Goal: Task Accomplishment & Management: Use online tool/utility

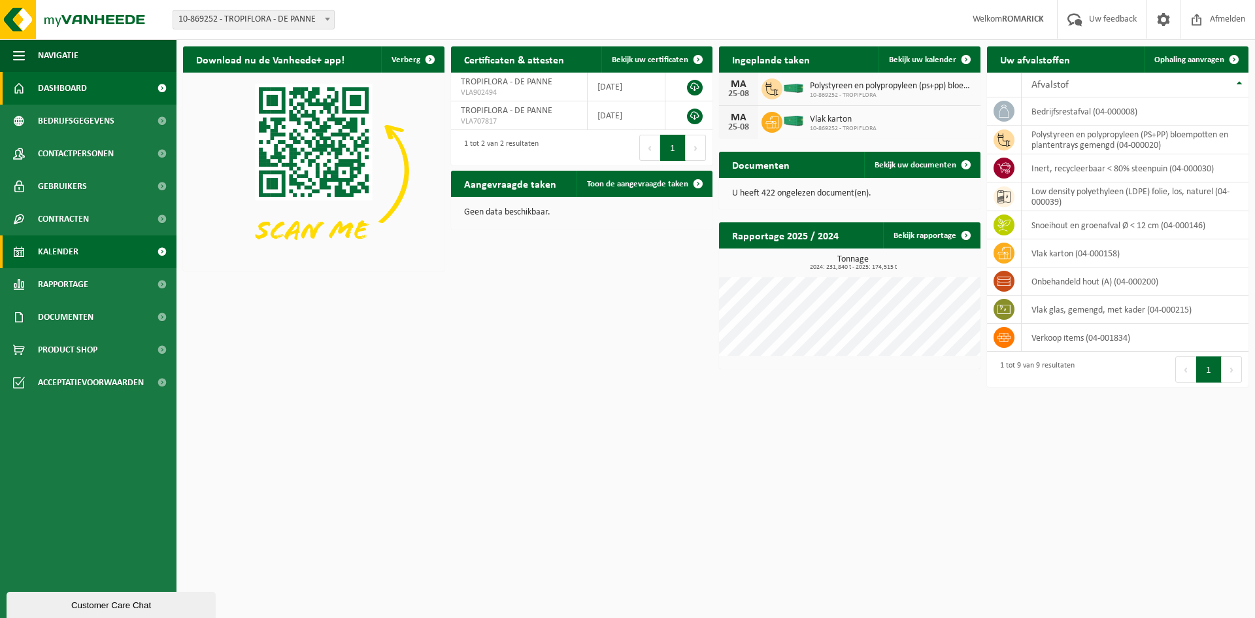
click at [73, 248] on span "Kalender" at bounding box center [58, 251] width 41 height 33
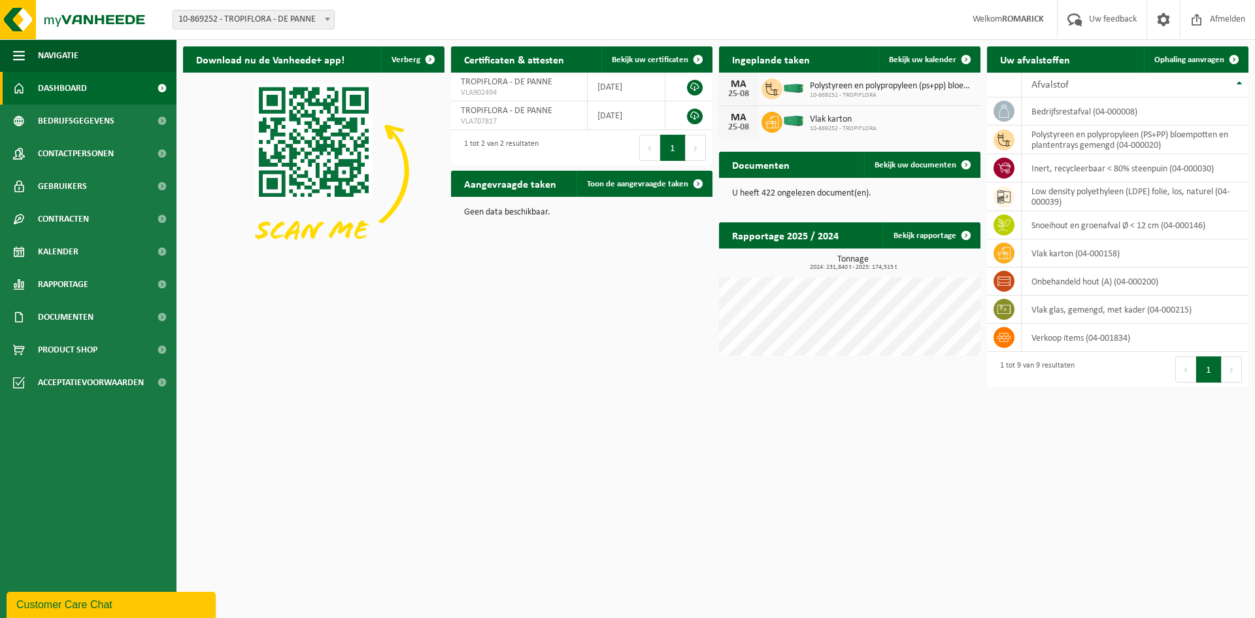
click at [1029, 66] on h2 "Uw afvalstoffen" at bounding box center [1035, 58] width 96 height 25
click at [1180, 61] on span "Ophaling aanvragen" at bounding box center [1189, 60] width 70 height 8
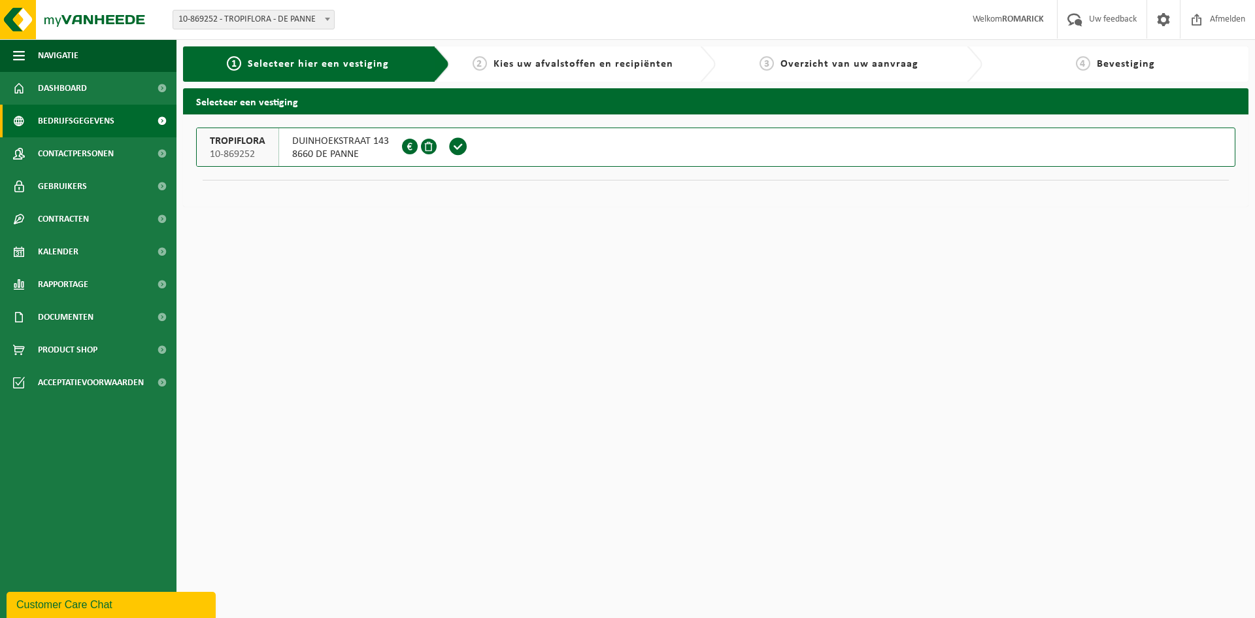
click at [75, 120] on span "Bedrijfsgegevens" at bounding box center [76, 121] width 76 height 33
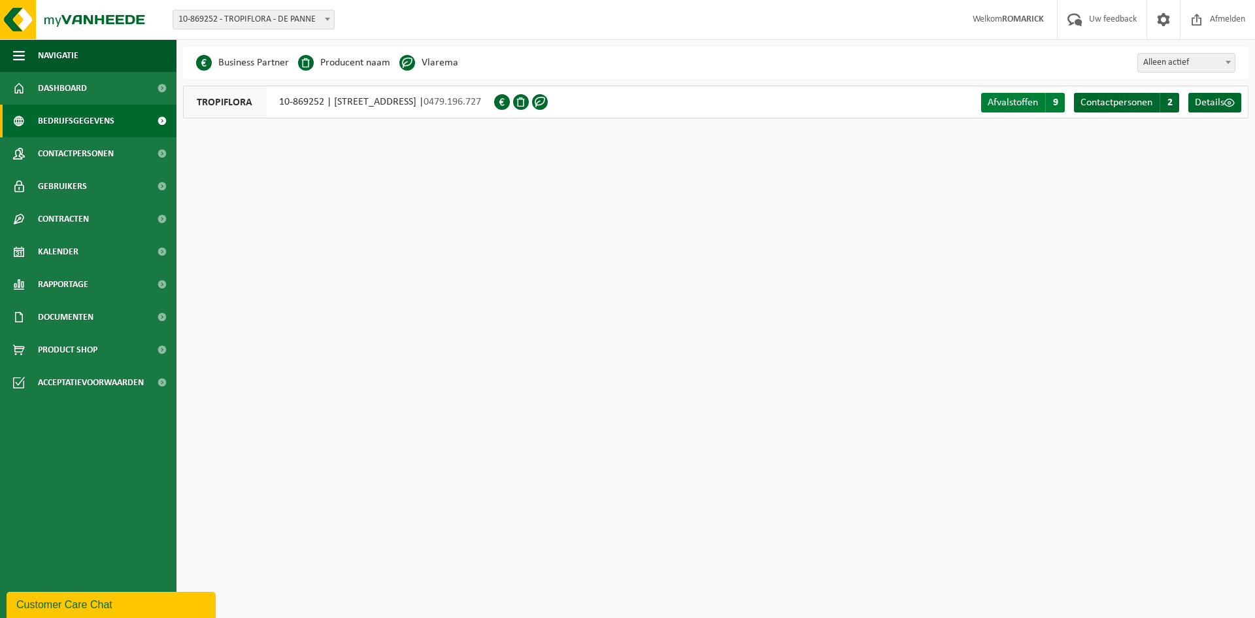
click at [1026, 105] on span "Afvalstoffen" at bounding box center [1013, 102] width 50 height 10
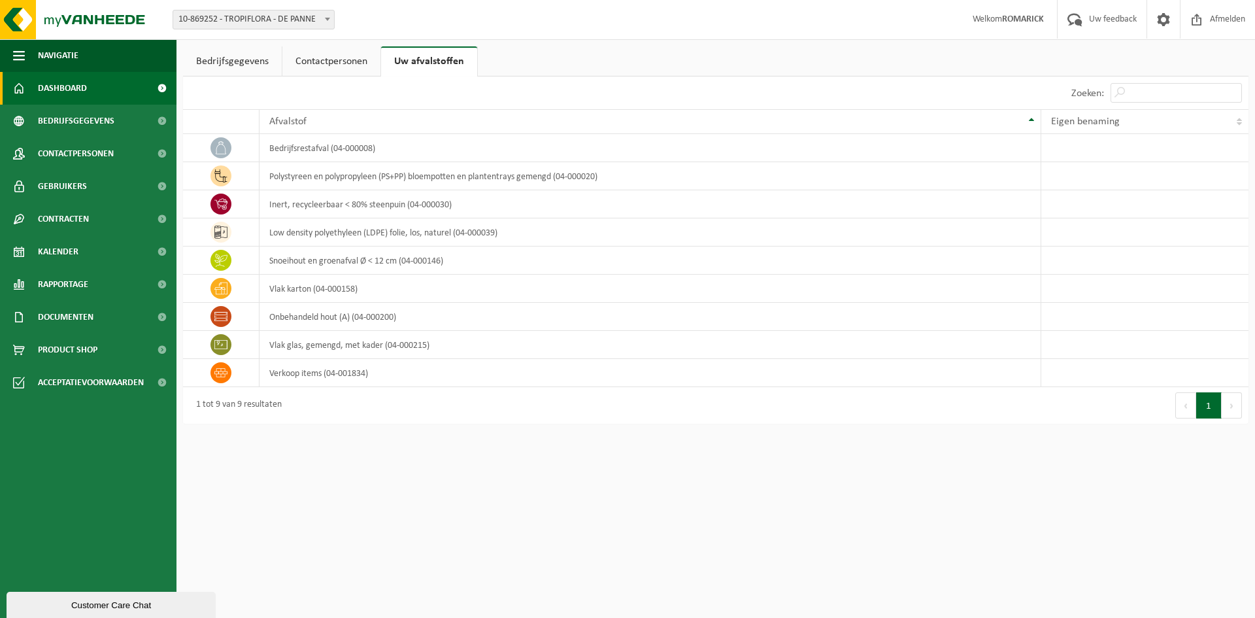
click at [66, 82] on span "Dashboard" at bounding box center [62, 88] width 49 height 33
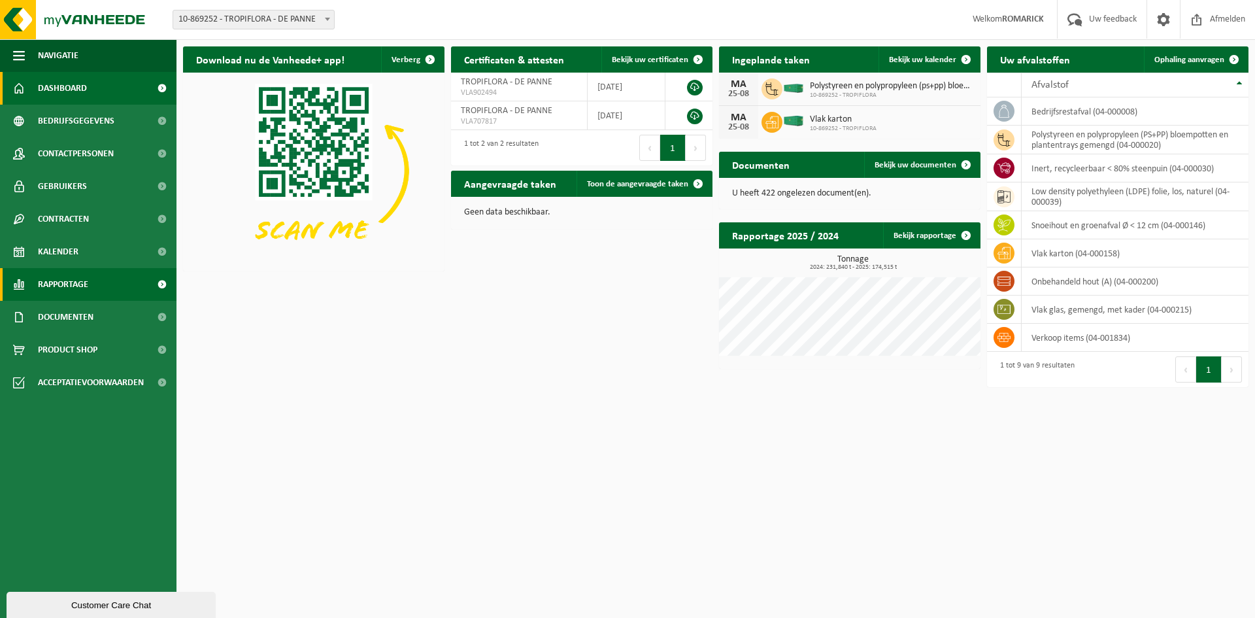
click at [72, 283] on span "Rapportage" at bounding box center [63, 284] width 50 height 33
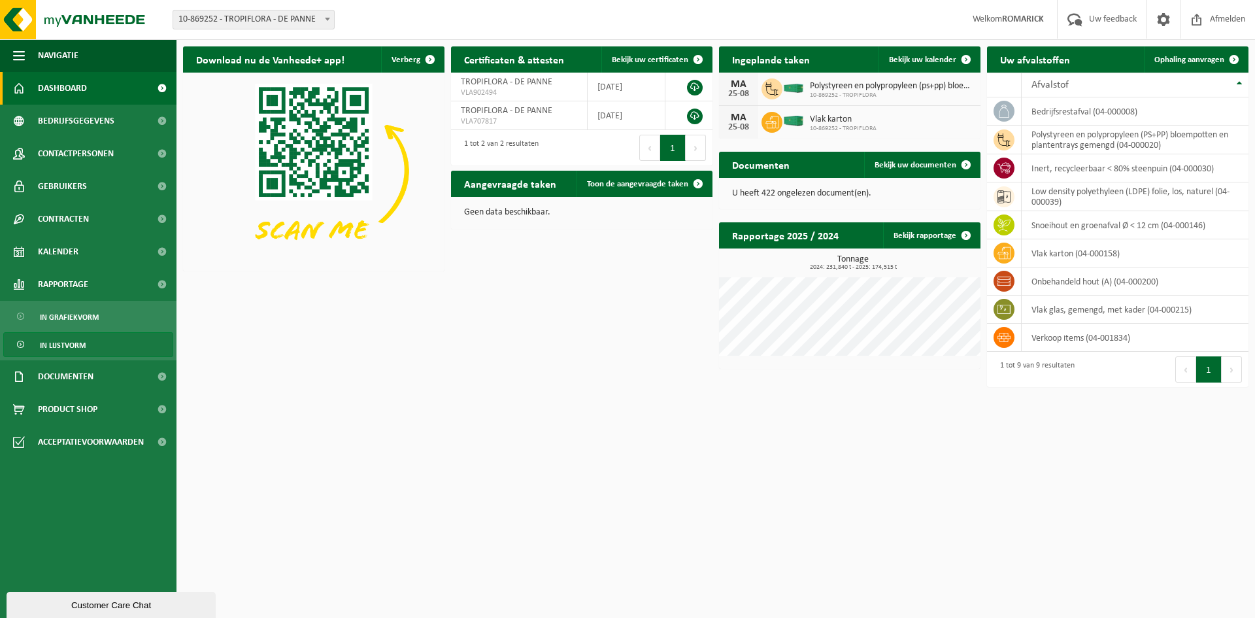
click at [68, 348] on span "In lijstvorm" at bounding box center [63, 345] width 46 height 25
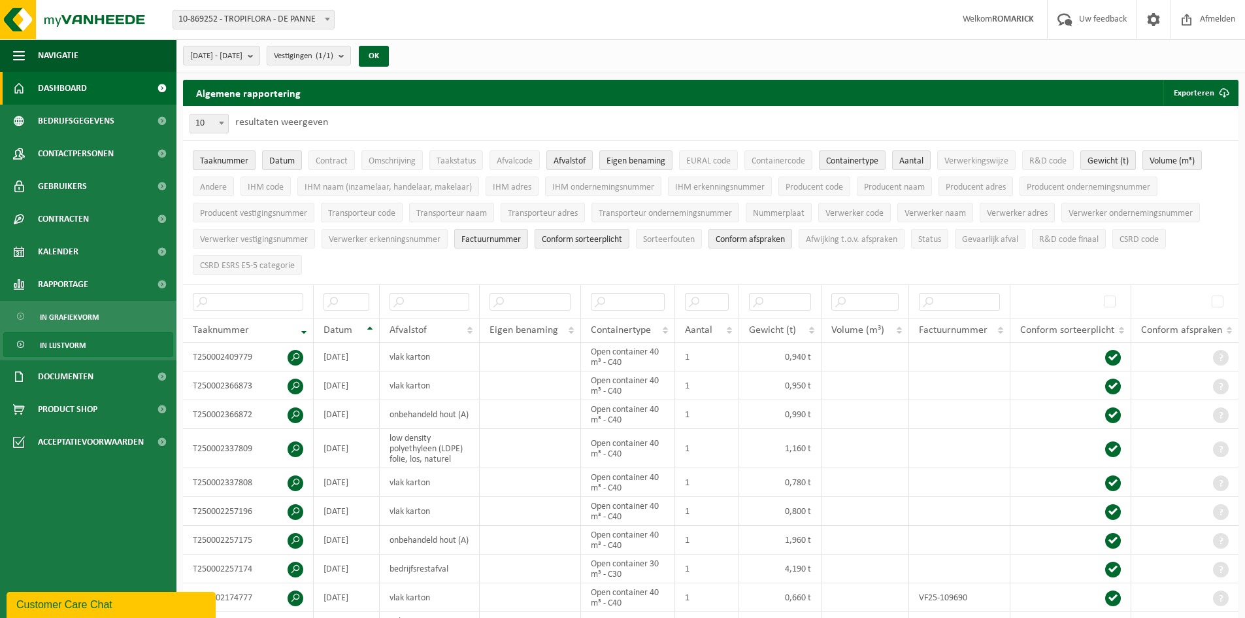
click at [69, 88] on span "Dashboard" at bounding box center [62, 88] width 49 height 33
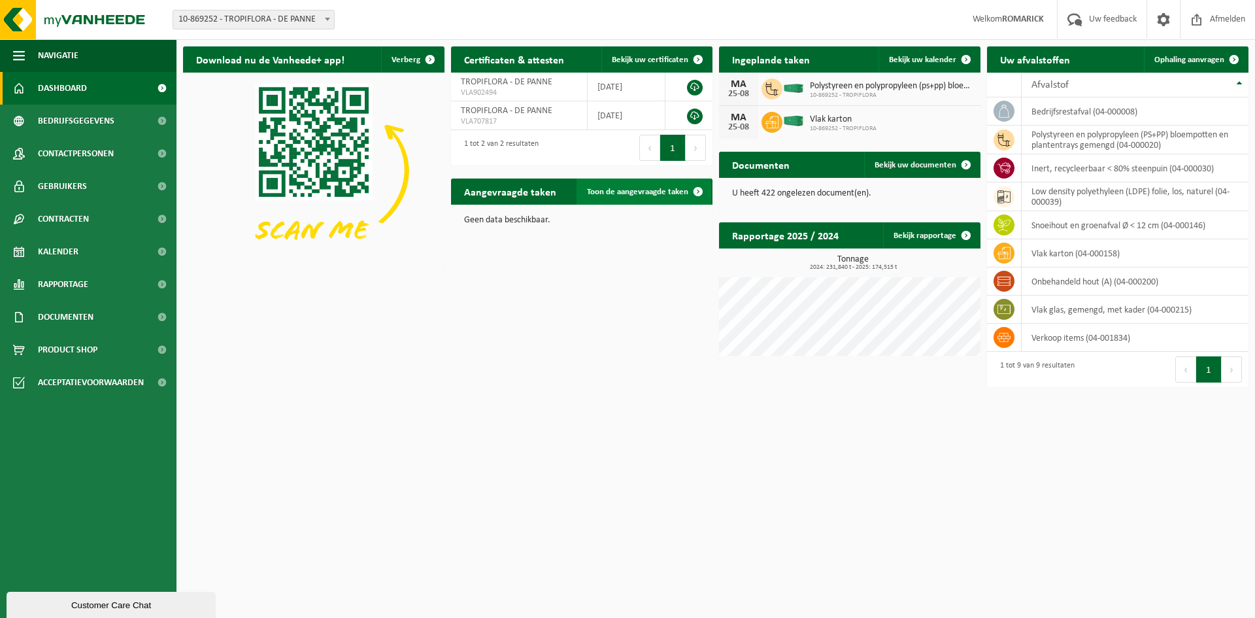
click at [623, 194] on span "Toon de aangevraagde taken" at bounding box center [637, 192] width 101 height 8
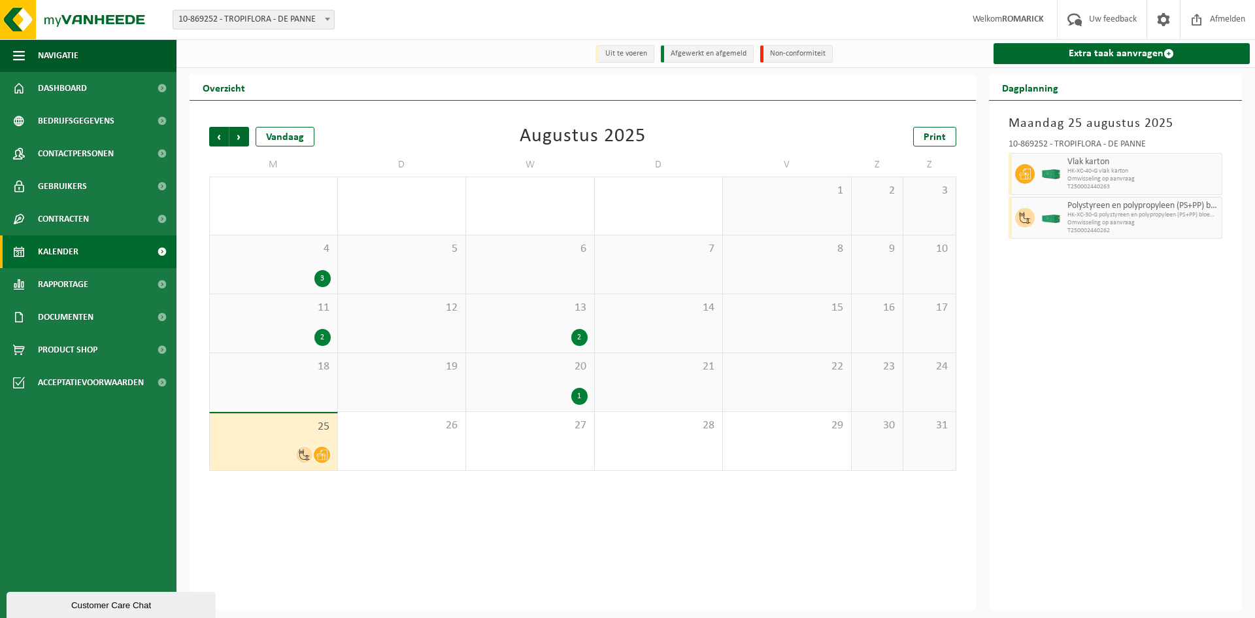
click at [580, 338] on div "2" at bounding box center [579, 337] width 16 height 17
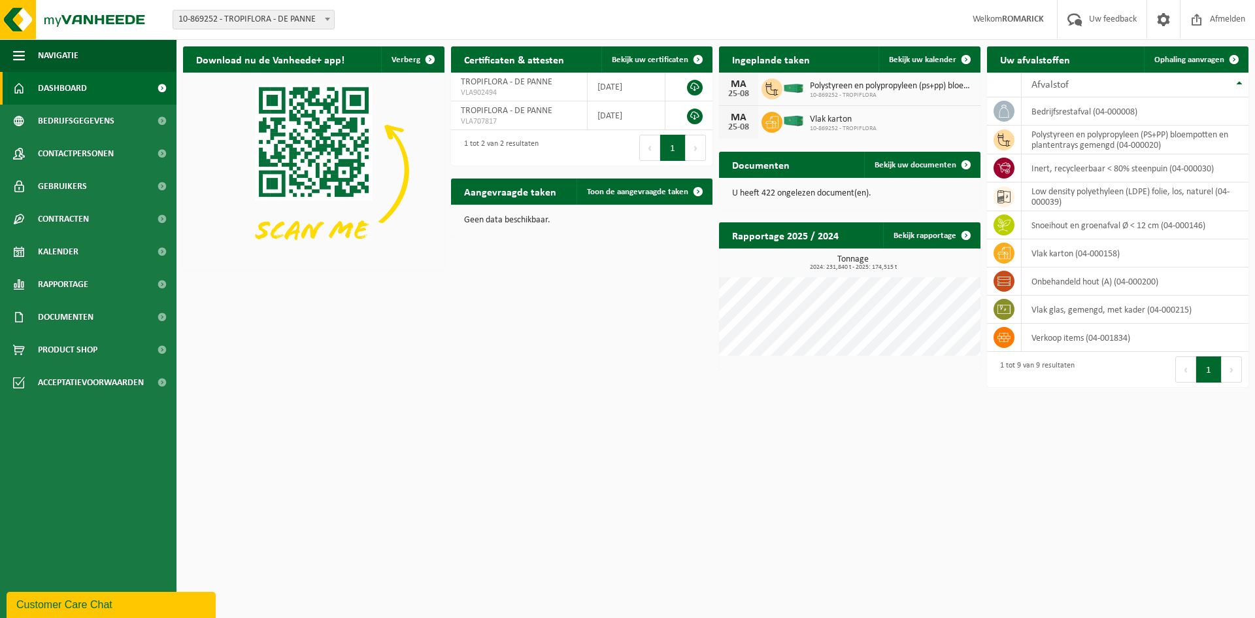
click at [83, 84] on span "Dashboard" at bounding box center [62, 88] width 49 height 33
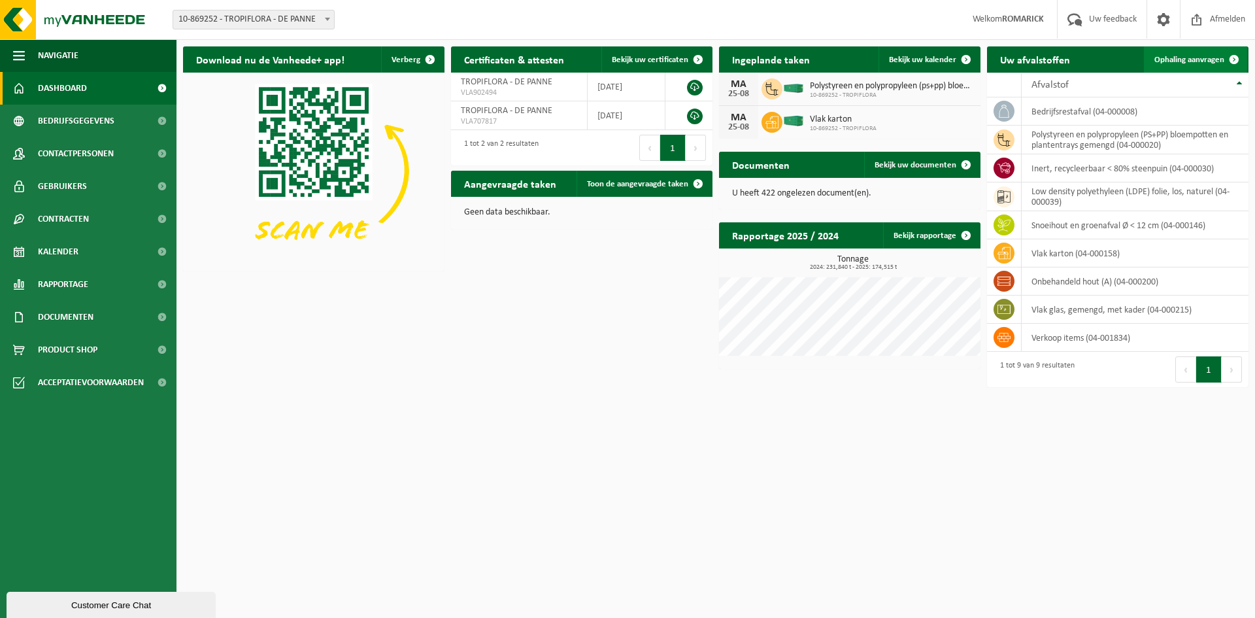
click at [1185, 58] on span "Ophaling aanvragen" at bounding box center [1189, 60] width 70 height 8
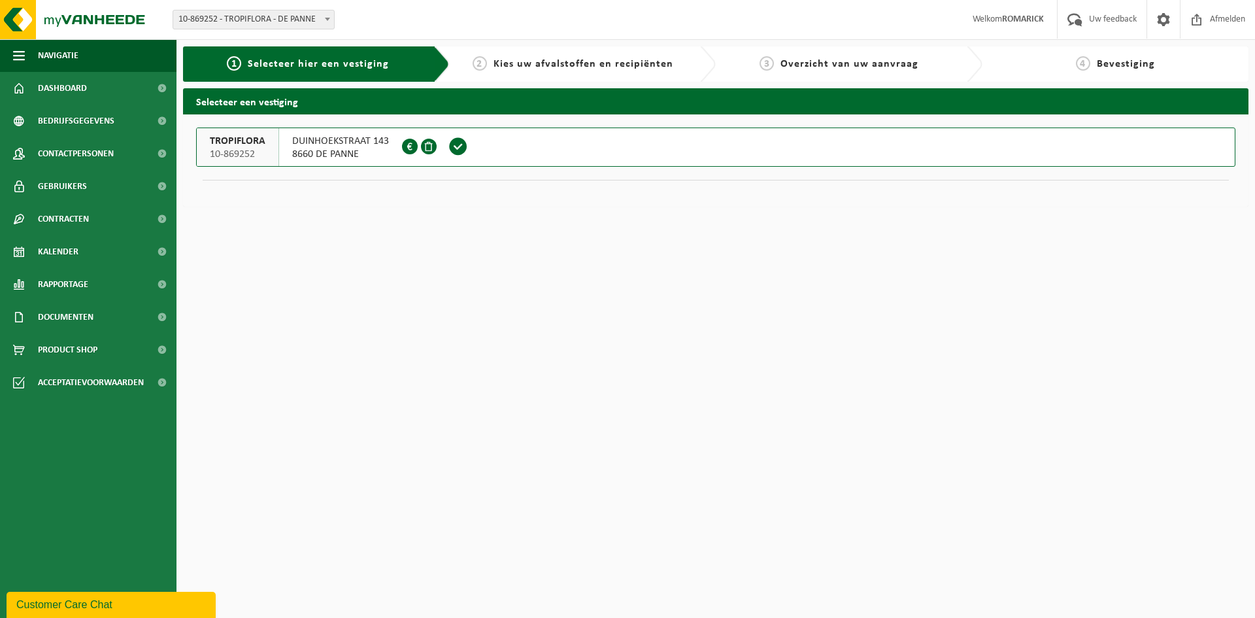
click at [457, 150] on span at bounding box center [458, 147] width 20 height 20
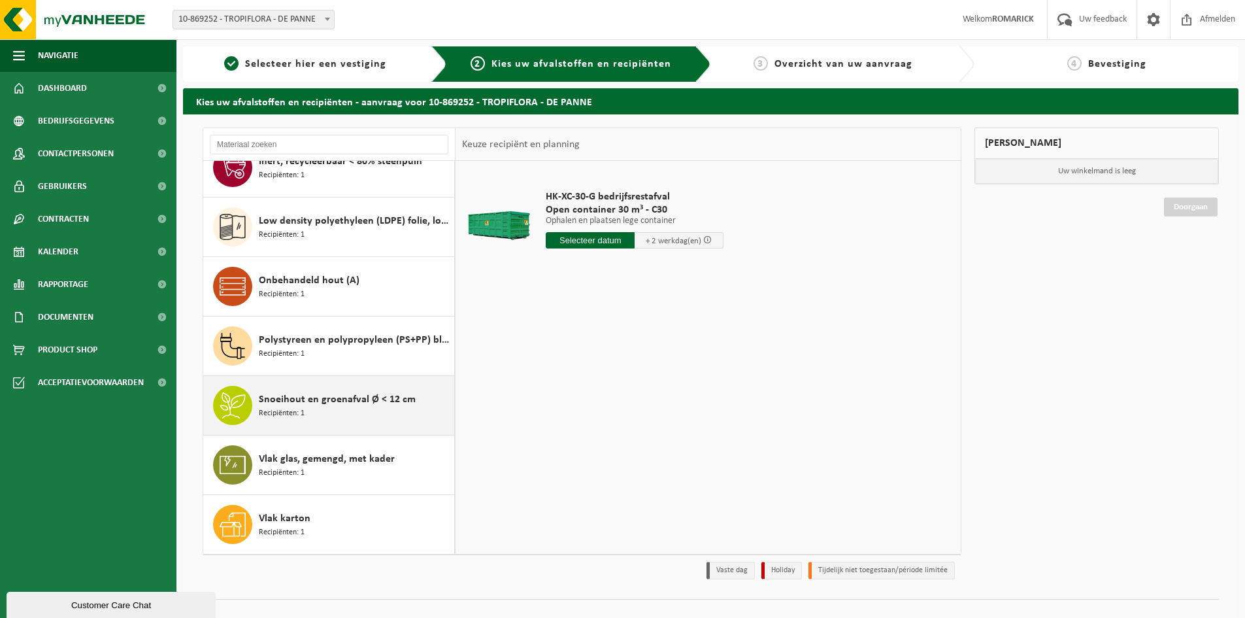
scroll to position [21, 0]
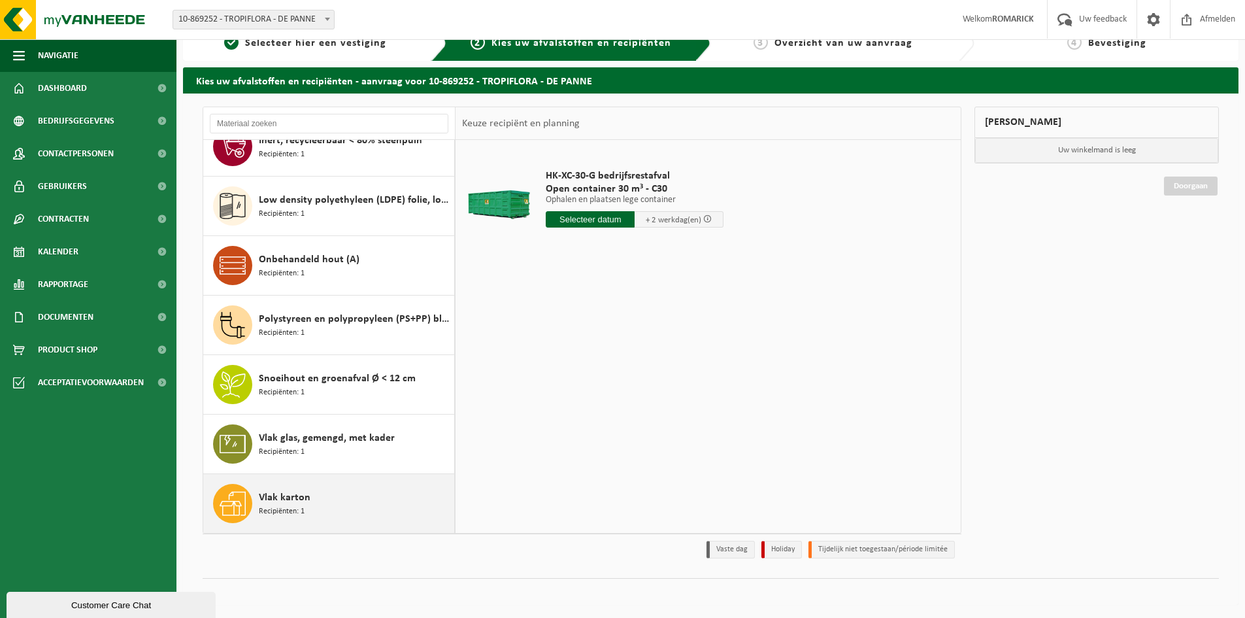
click at [278, 504] on div "Vlak karton Recipiënten: 1" at bounding box center [355, 503] width 192 height 39
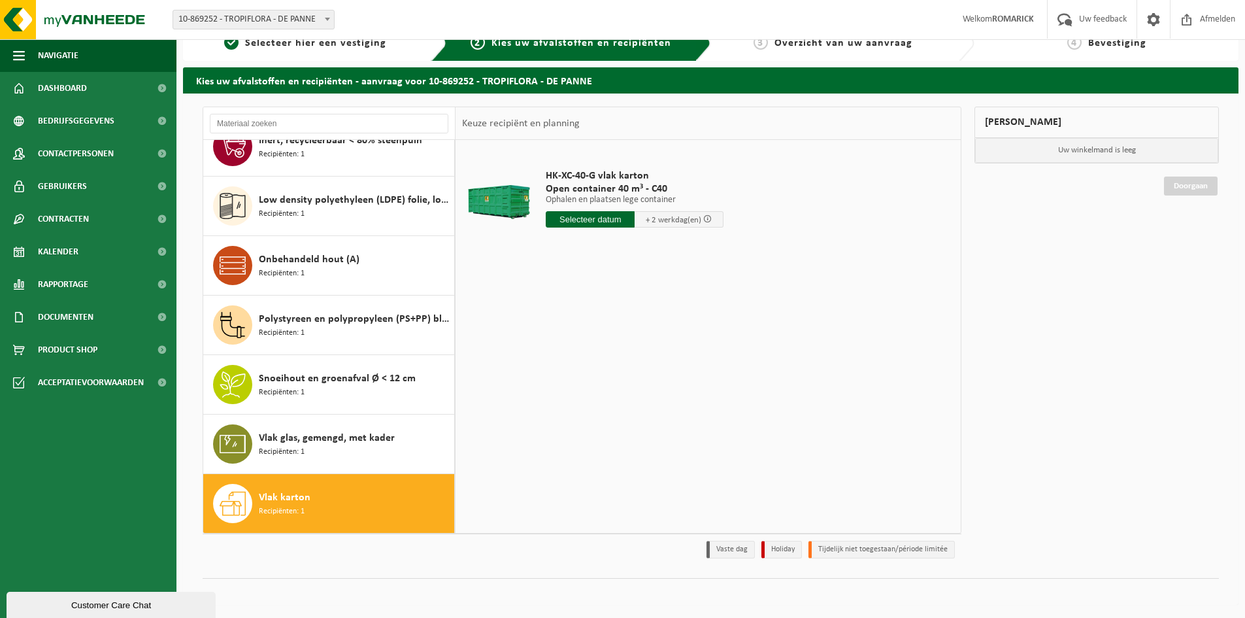
click at [597, 218] on input "text" at bounding box center [590, 219] width 89 height 16
click at [582, 375] on div "26" at bounding box center [580, 377] width 23 height 21
type input "Van 2025-08-26"
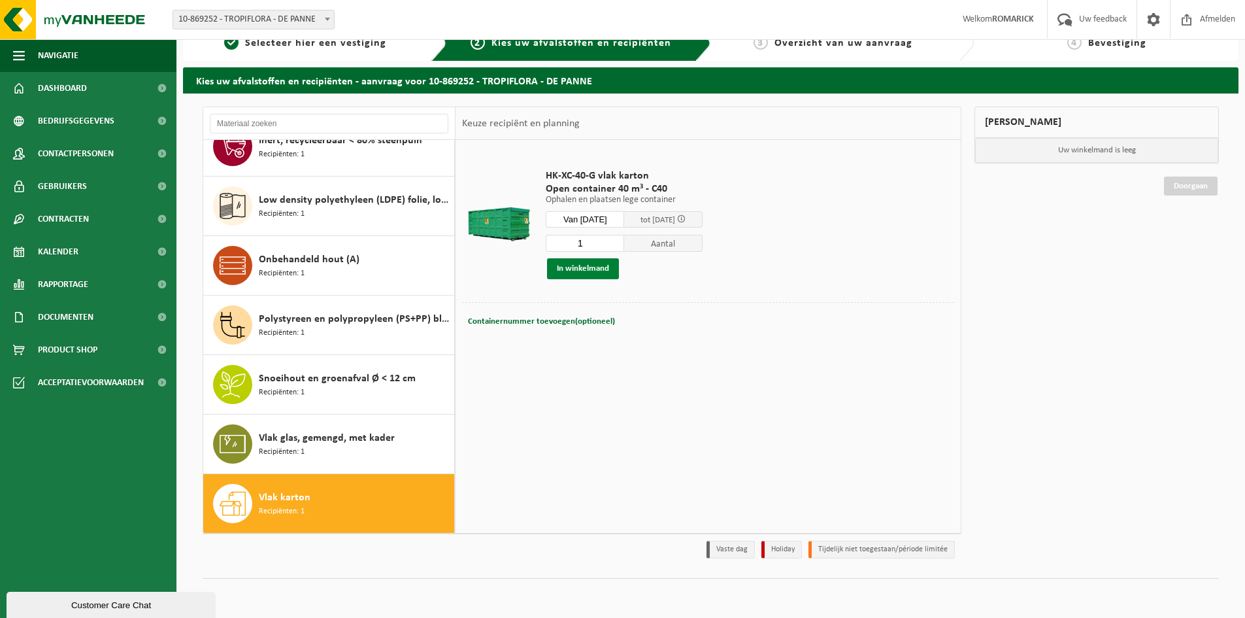
click at [584, 269] on button "In winkelmand" at bounding box center [583, 268] width 72 height 21
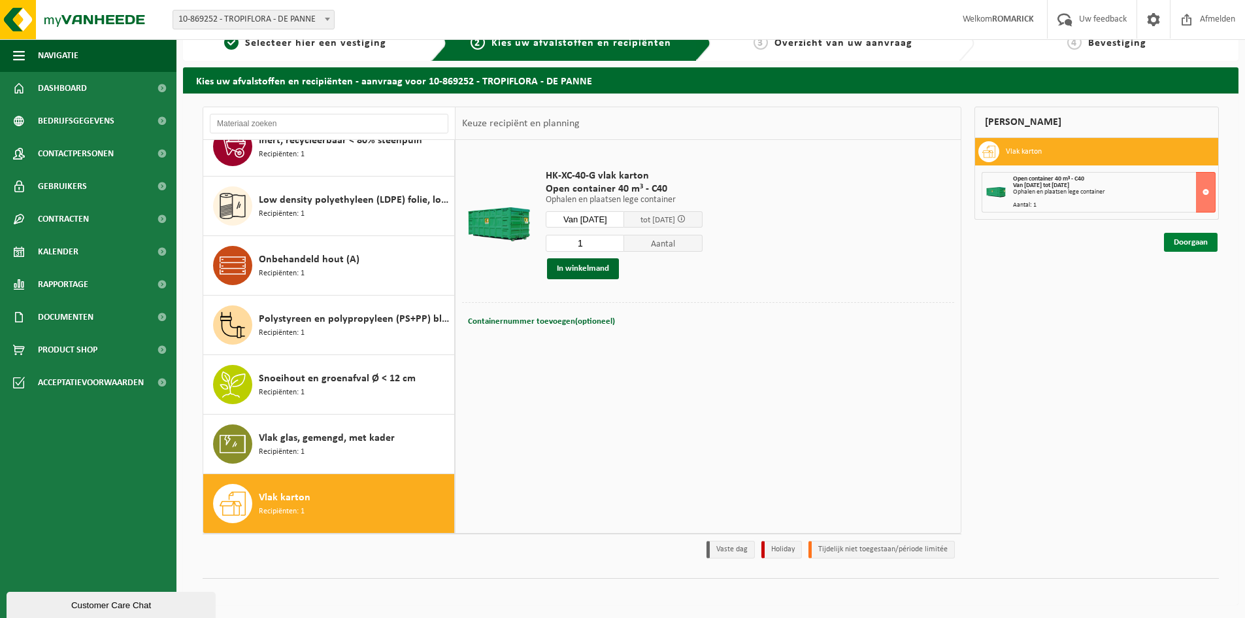
click at [1179, 245] on link "Doorgaan" at bounding box center [1191, 242] width 54 height 19
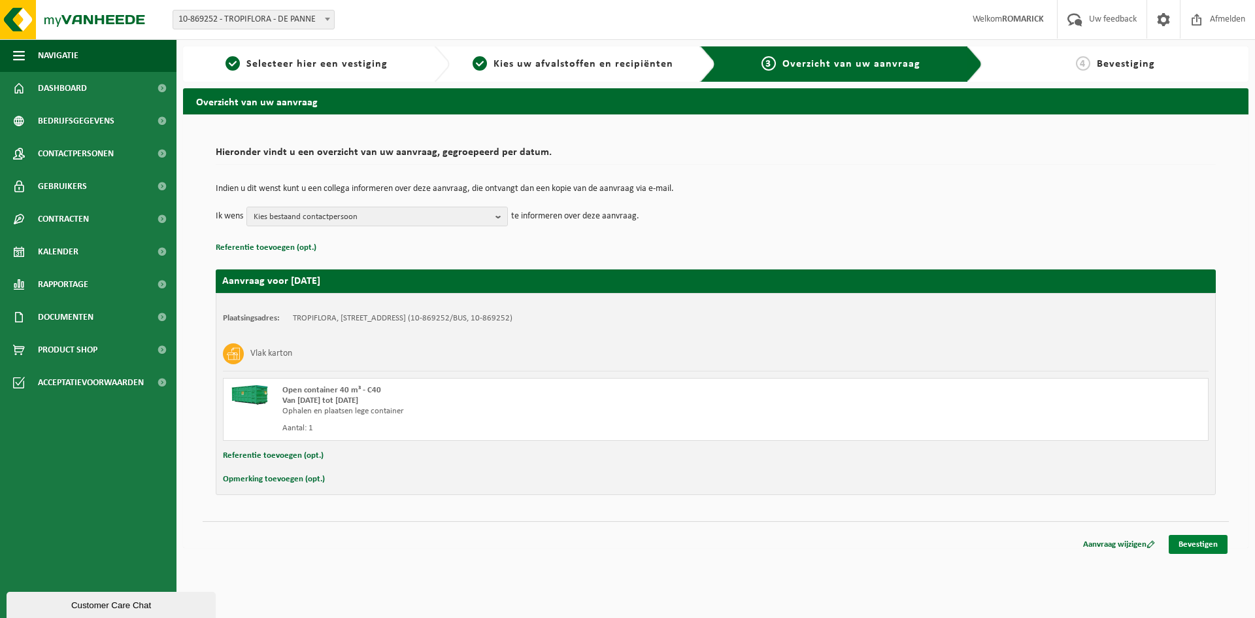
click at [1186, 544] on link "Bevestigen" at bounding box center [1198, 544] width 59 height 19
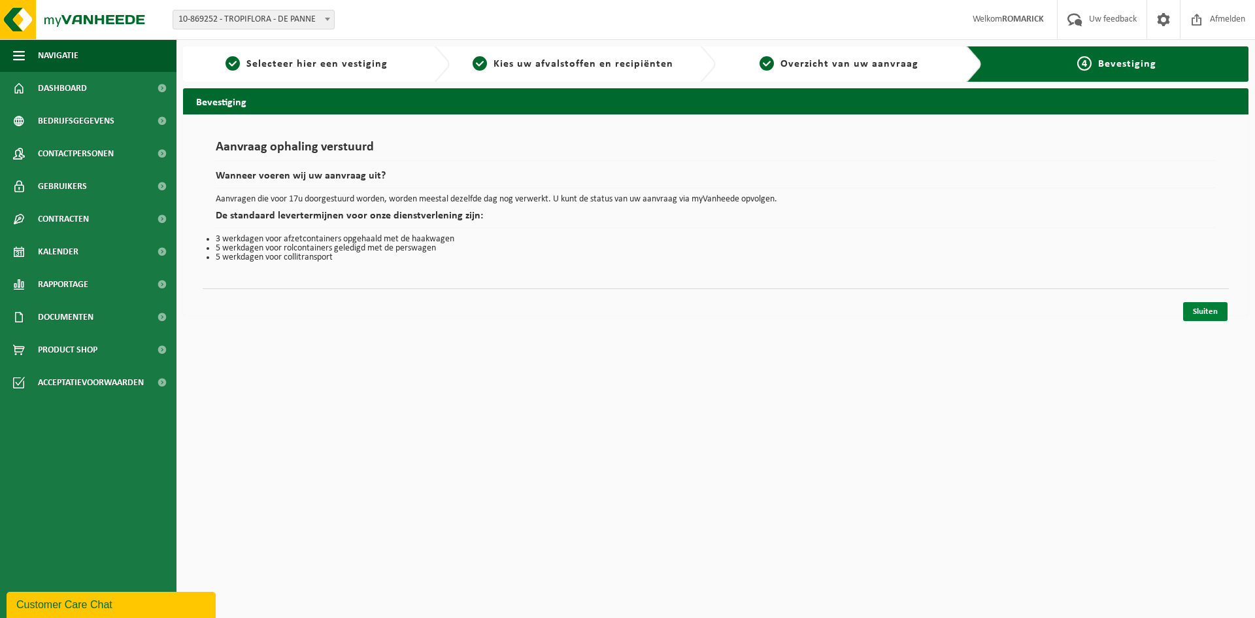
click at [1203, 314] on link "Sluiten" at bounding box center [1205, 311] width 44 height 19
